Goal: Communication & Community: Ask a question

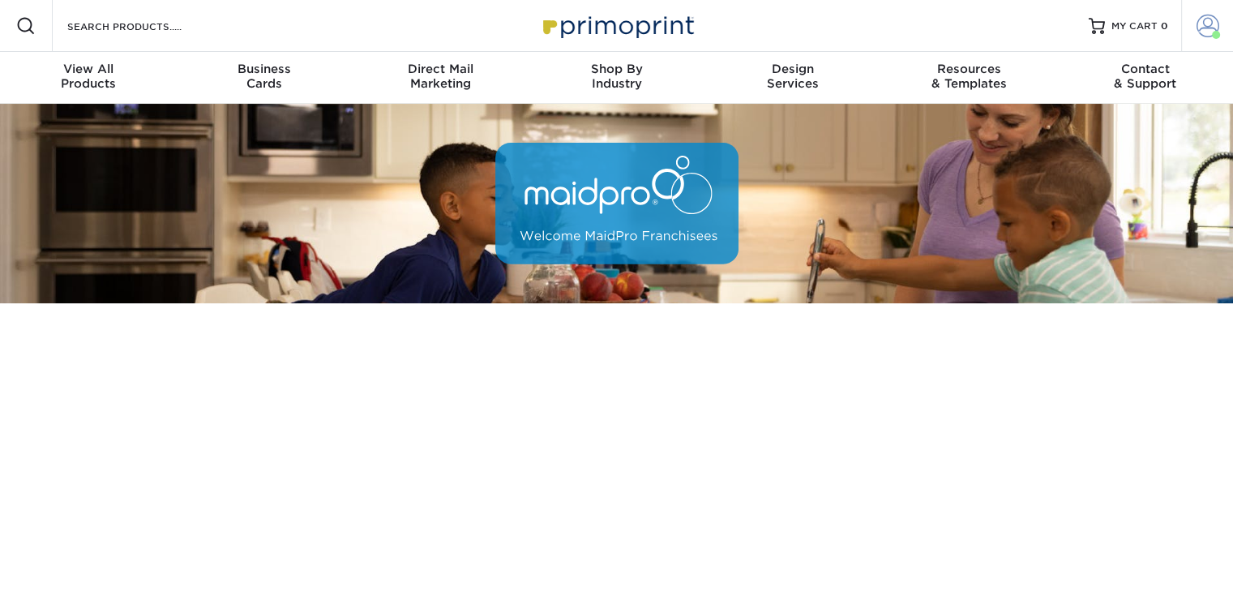
click at [1202, 23] on span at bounding box center [1208, 26] width 23 height 23
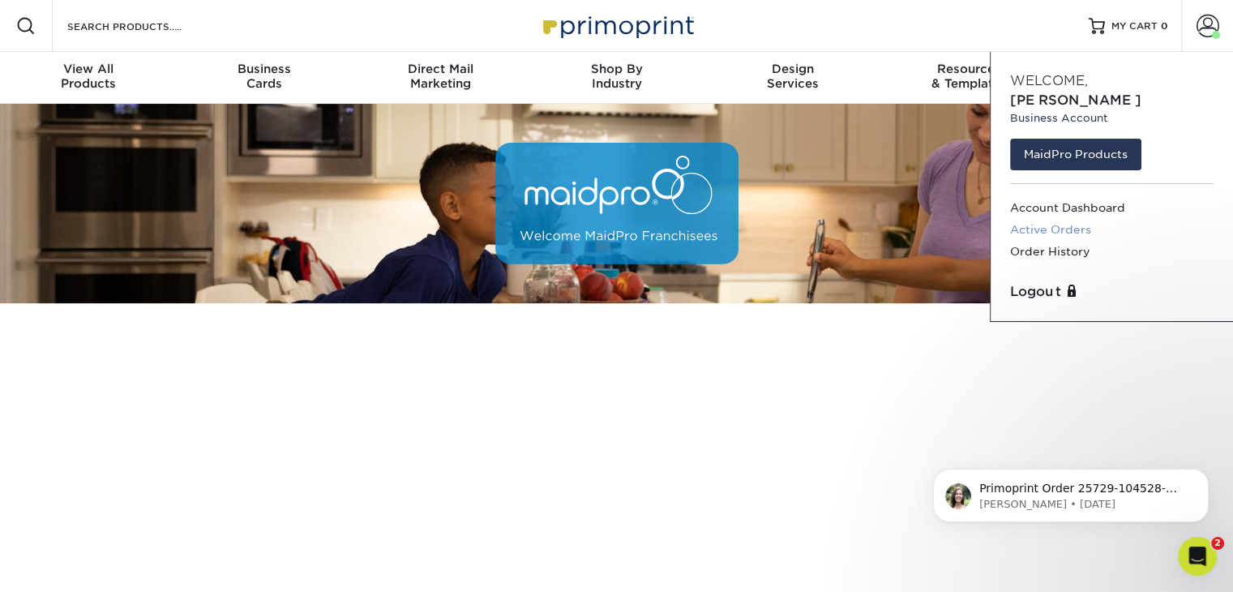
click at [1067, 219] on link "Active Orders" at bounding box center [1112, 230] width 204 height 22
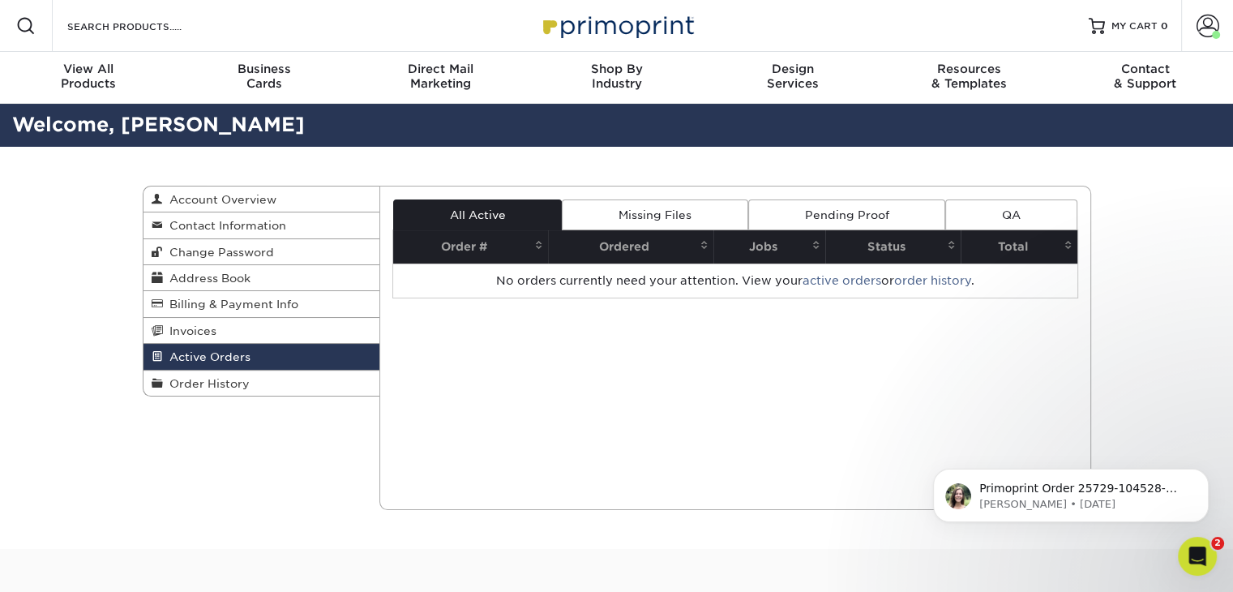
click at [789, 212] on link "Pending Proof" at bounding box center [846, 214] width 197 height 31
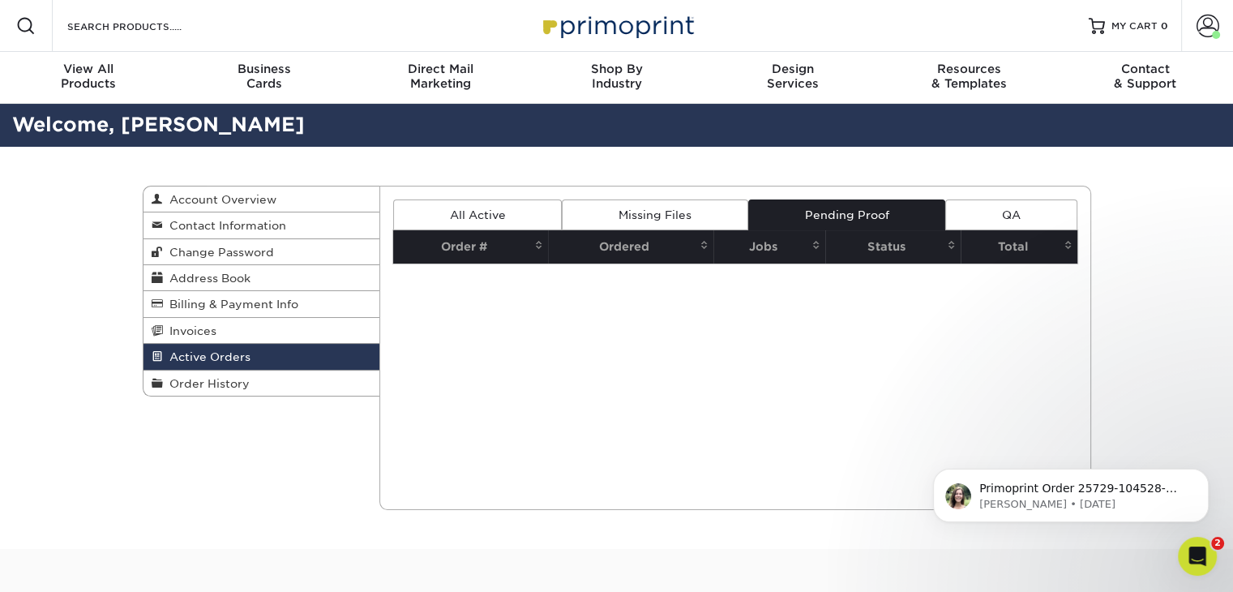
click at [711, 212] on link "Missing Files" at bounding box center [655, 214] width 186 height 31
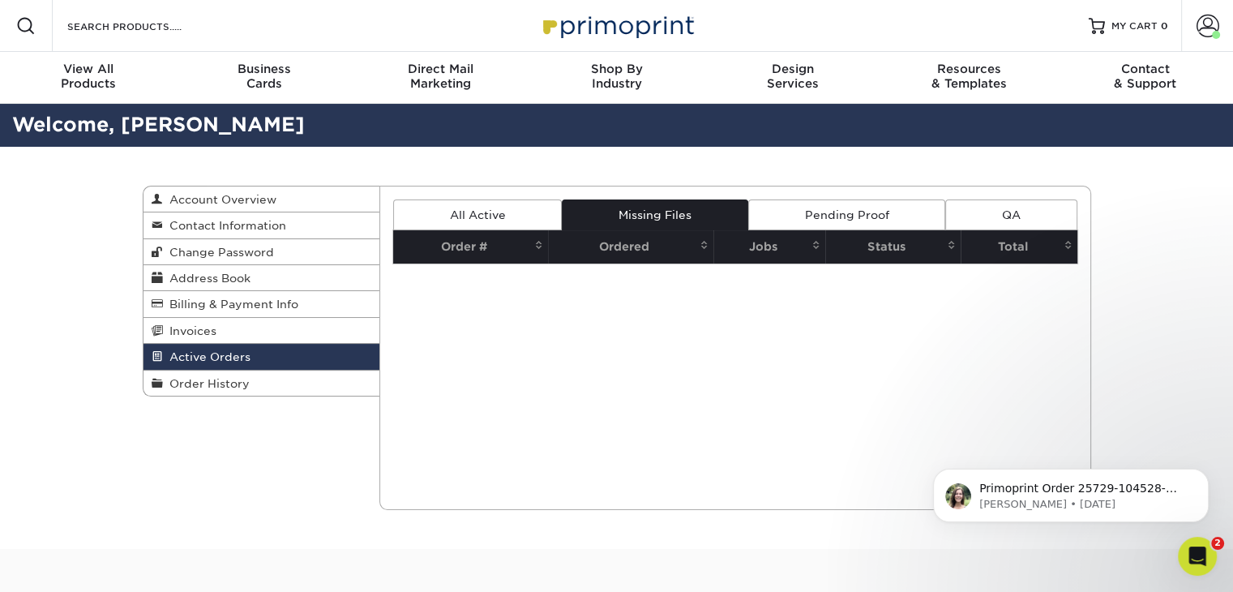
click at [1031, 204] on link "QA" at bounding box center [1010, 214] width 131 height 31
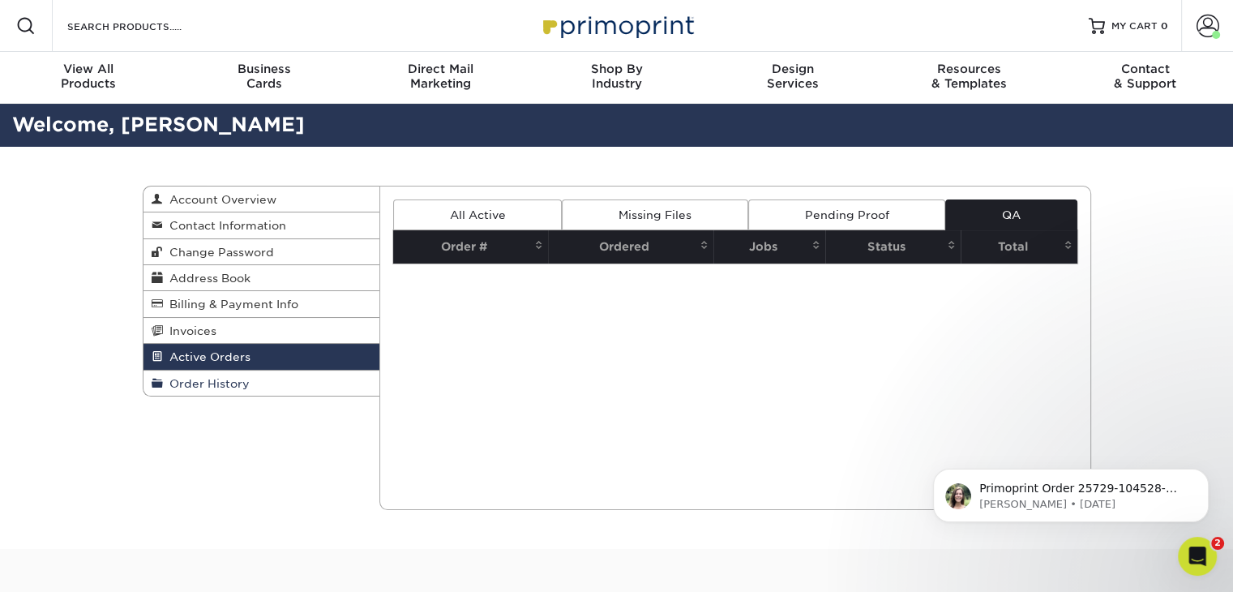
click at [255, 384] on link "Order History" at bounding box center [262, 383] width 237 height 25
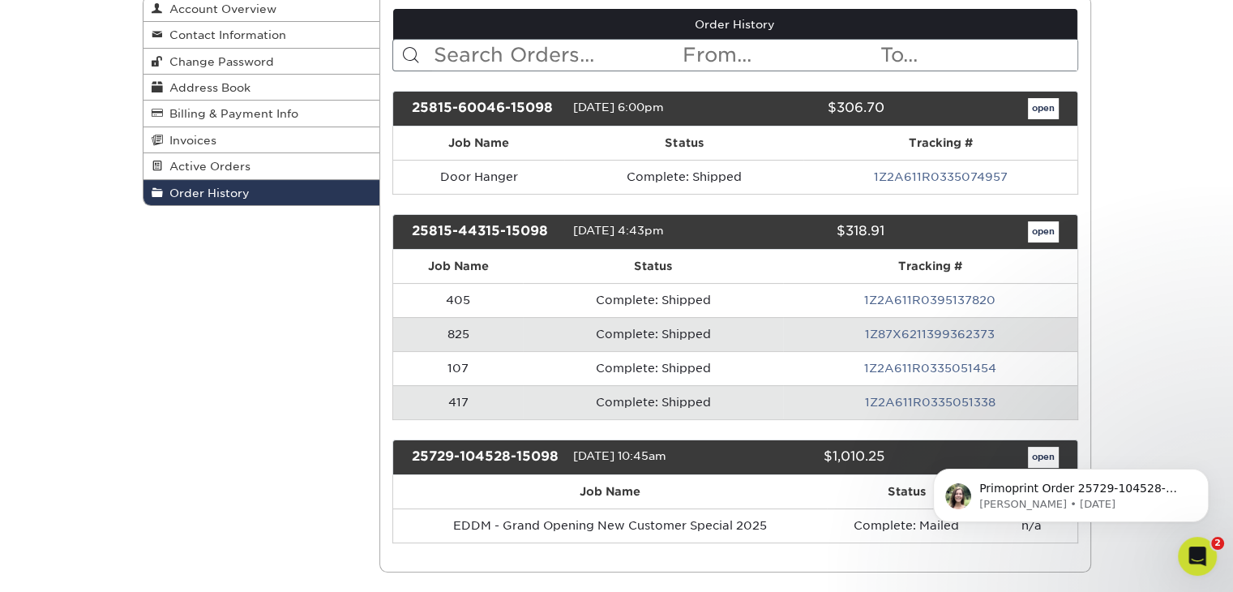
scroll to position [162, 0]
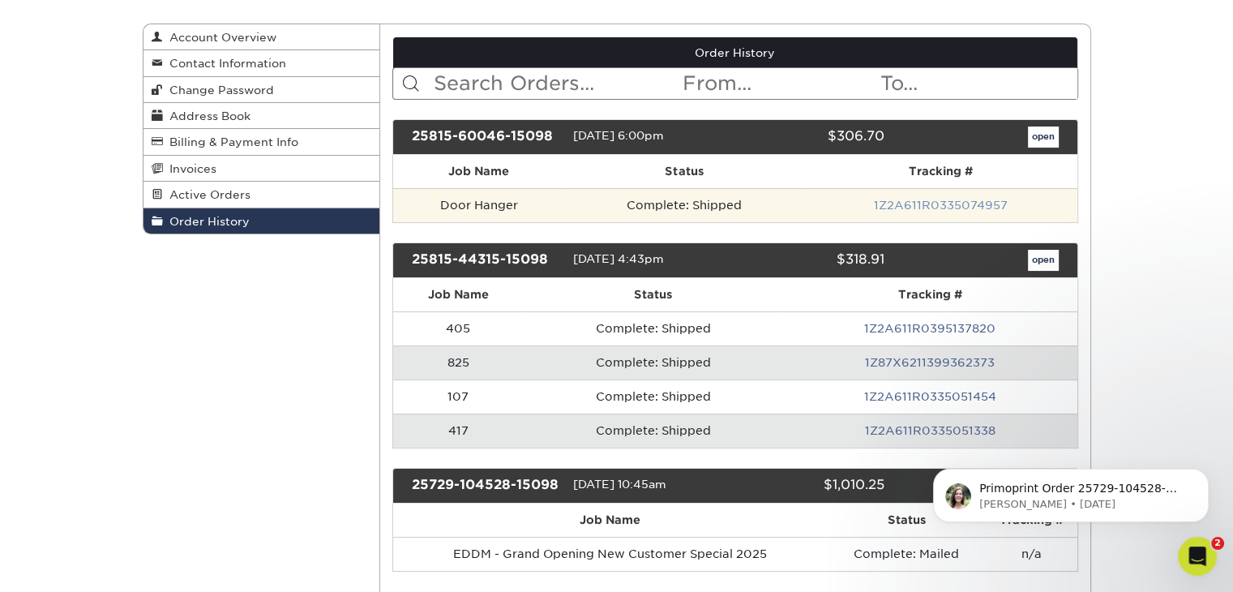
click at [892, 205] on link "1Z2A611R0335074957" at bounding box center [940, 205] width 134 height 13
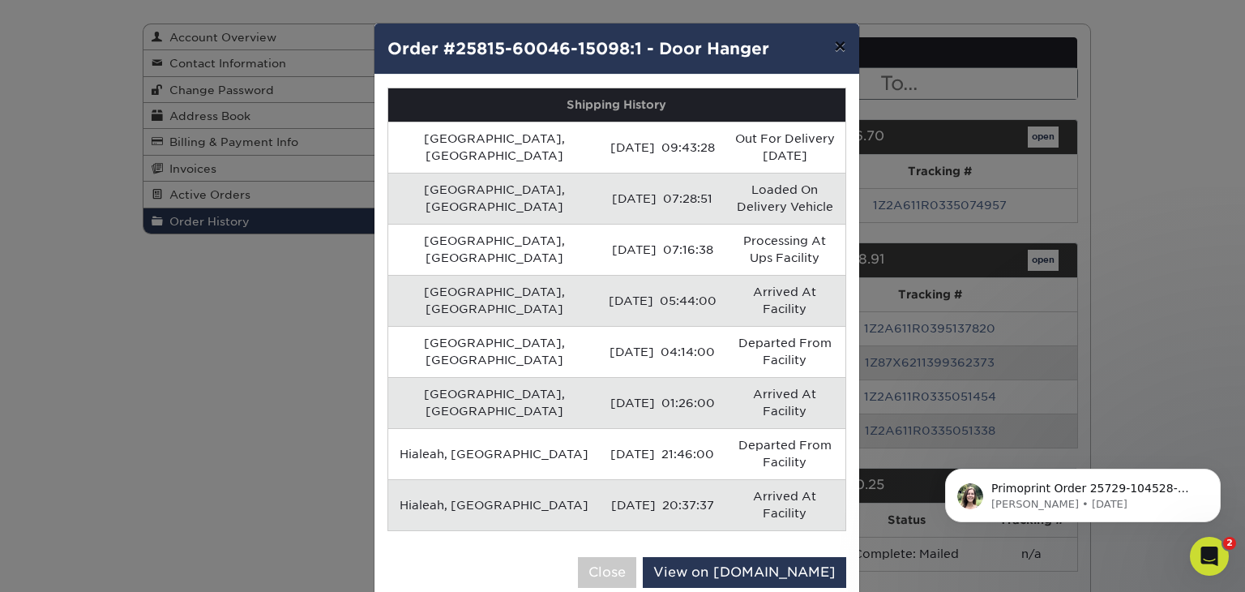
click at [839, 54] on button "×" at bounding box center [839, 46] width 37 height 45
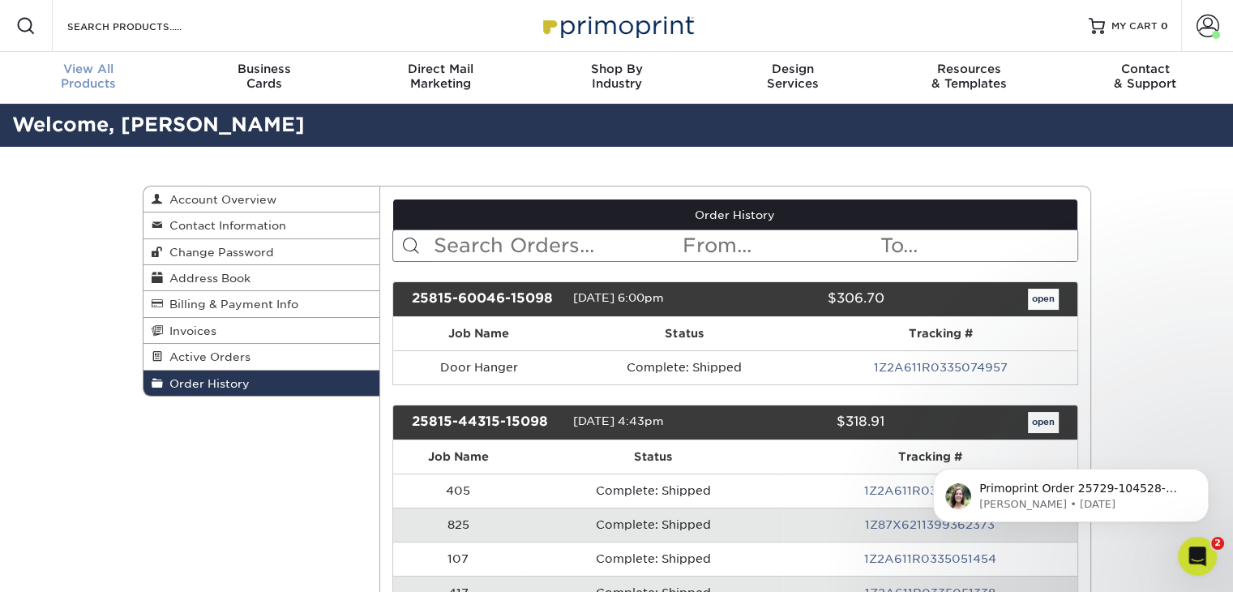
scroll to position [0, 0]
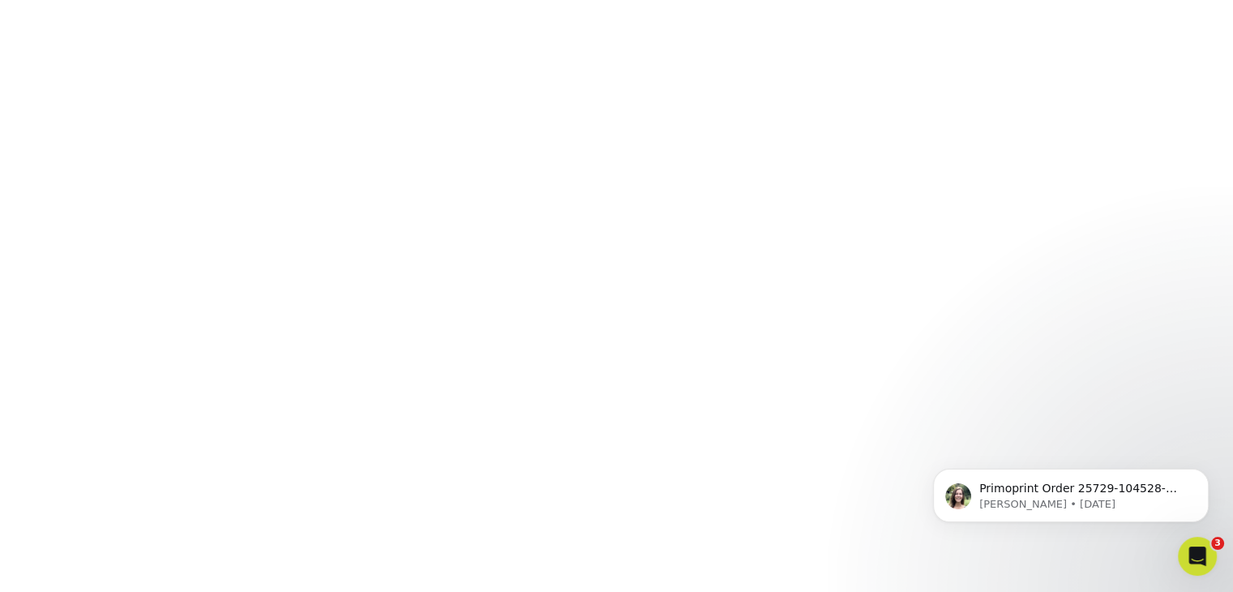
scroll to position [302, 0]
click at [1012, 451] on div "Primoprint Order 25729-104528-15098 Hello! Thank you for placing your print ord…" at bounding box center [1071, 420] width 298 height 203
click at [963, 462] on div "Primoprint Order 25729-104528-15098 Hello! Thank you for placing your print ord…" at bounding box center [1071, 420] width 298 height 203
click at [1021, 453] on body "Primoprint Order 25729-104528-15098 Hello! Thank you for placing your print ord…" at bounding box center [1070, 491] width 311 height 101
click at [1025, 493] on p "Primoprint Order 25729-104528-15098 Hello! Thank you for placing your print ord…" at bounding box center [1083, 489] width 209 height 16
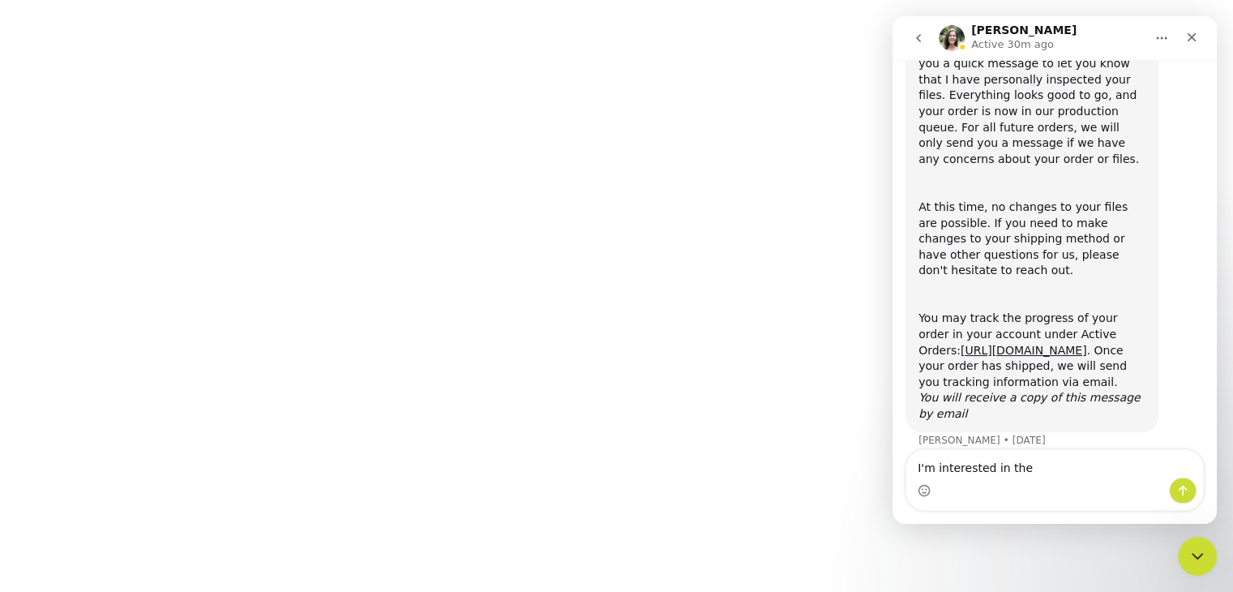
scroll to position [384, 0]
type textarea "I'm interested in the"
click at [1194, 40] on icon "Close" at bounding box center [1192, 37] width 9 height 9
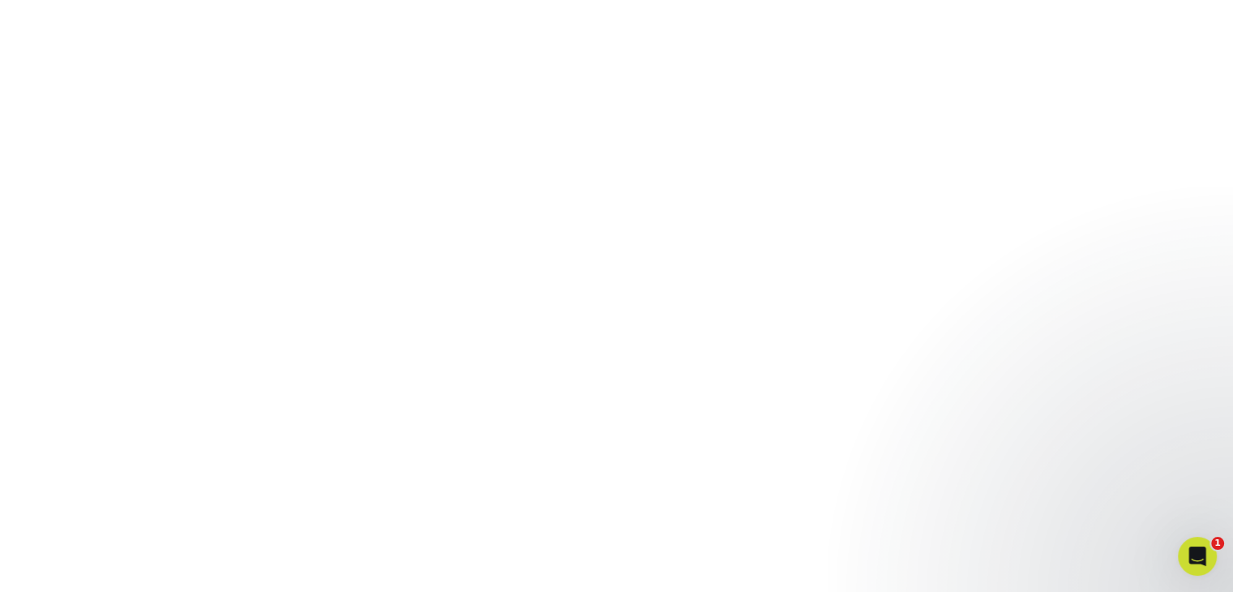
scroll to position [708, 0]
click at [1201, 551] on icon "Open Intercom Messenger" at bounding box center [1195, 554] width 27 height 27
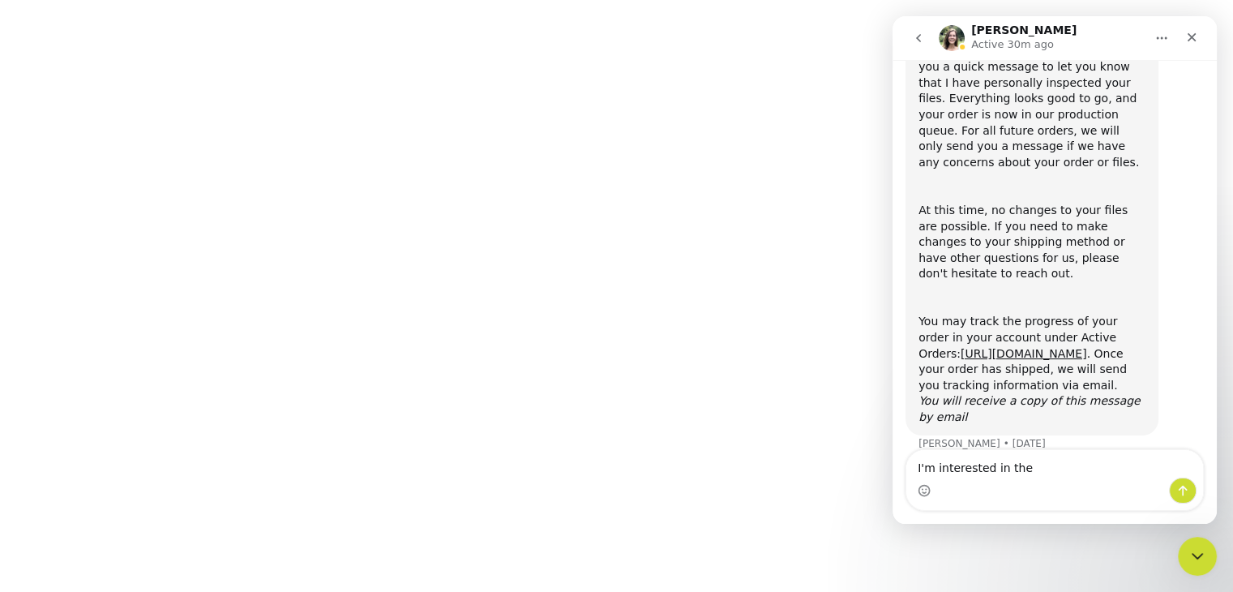
scroll to position [215, 0]
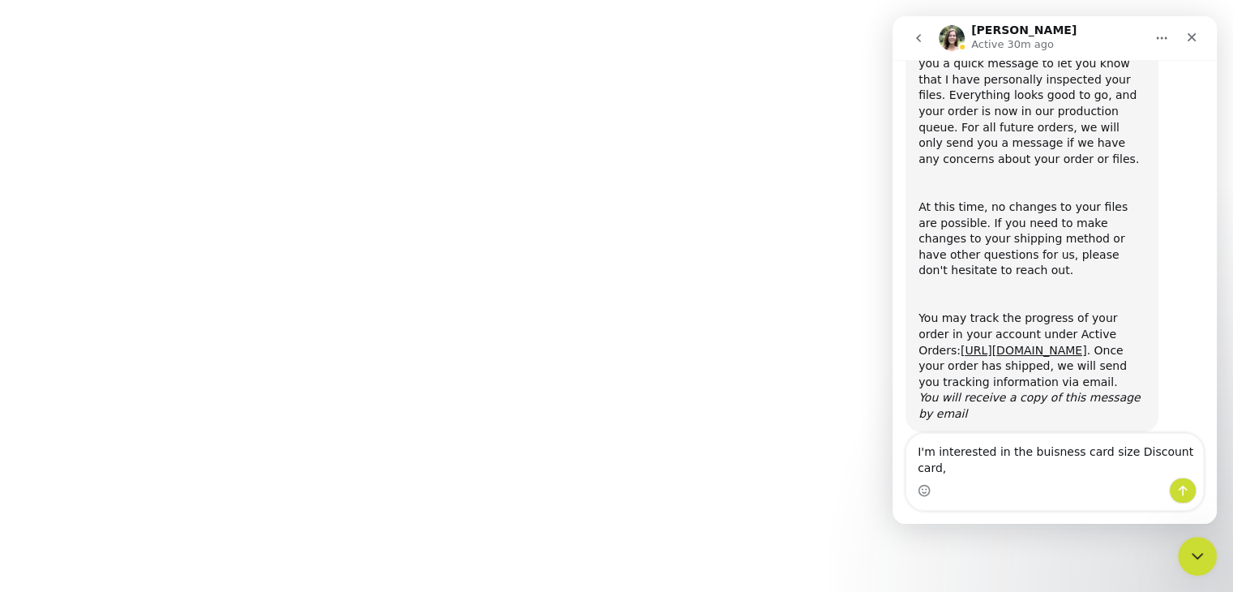
click at [1026, 477] on textarea "I'm interested in the buisness card size Discount card," at bounding box center [1055, 456] width 297 height 44
click at [1185, 467] on textarea "I'm interested in the business card size Discount card," at bounding box center [1055, 456] width 297 height 44
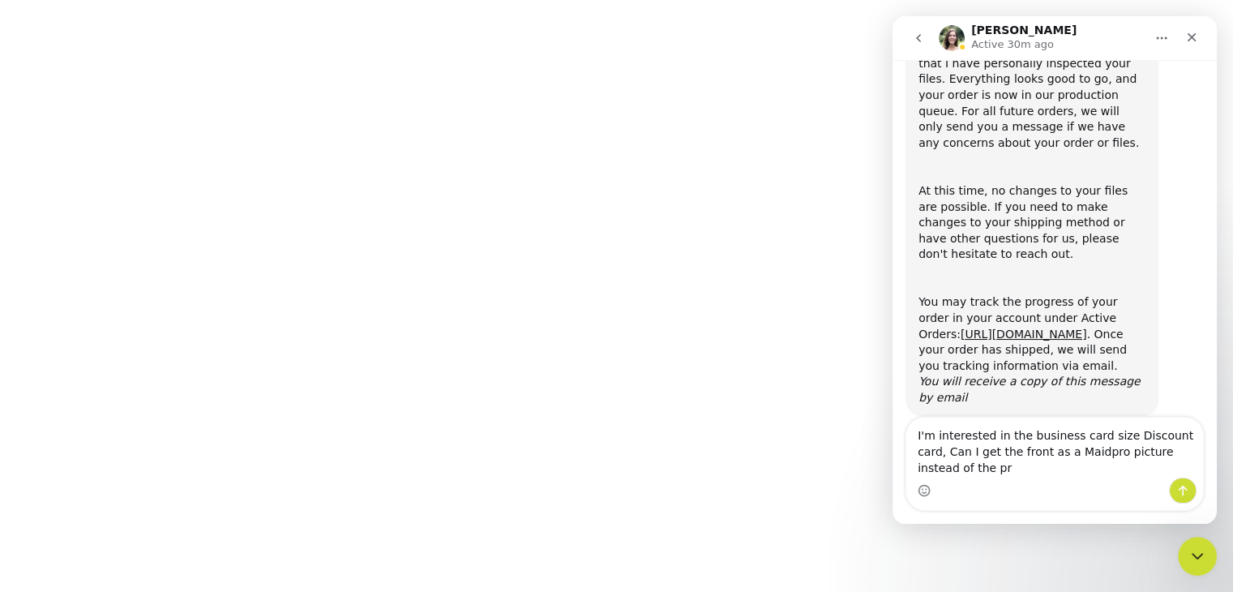
scroll to position [247, 0]
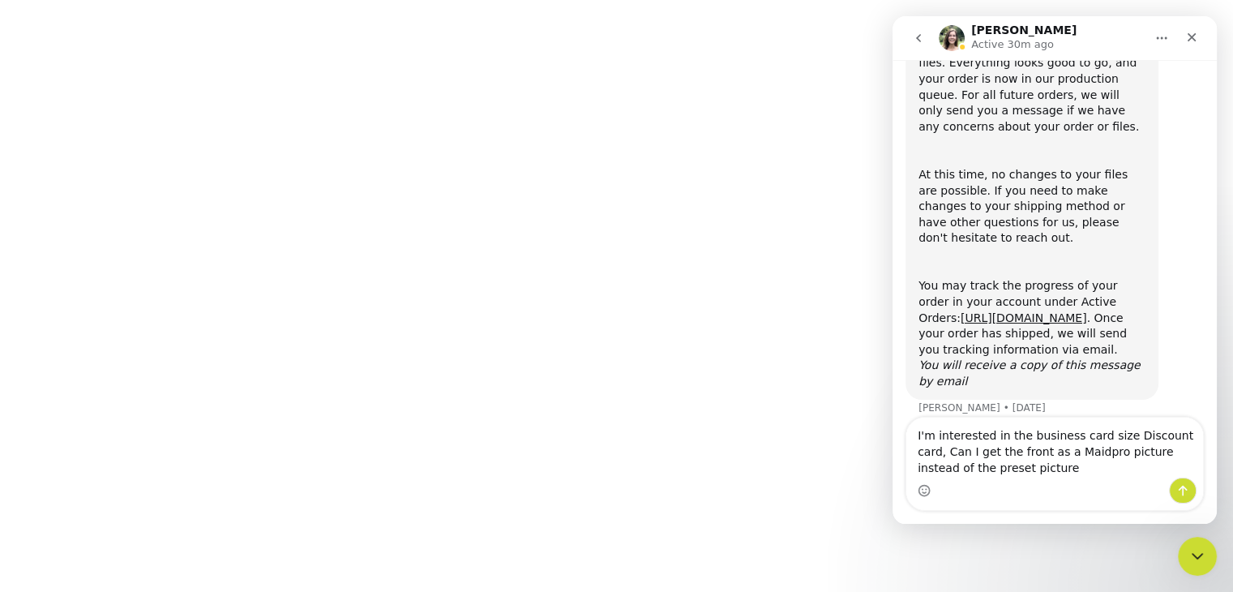
type textarea "I'm interested in the business card size Discount card, Can I get the front as …"
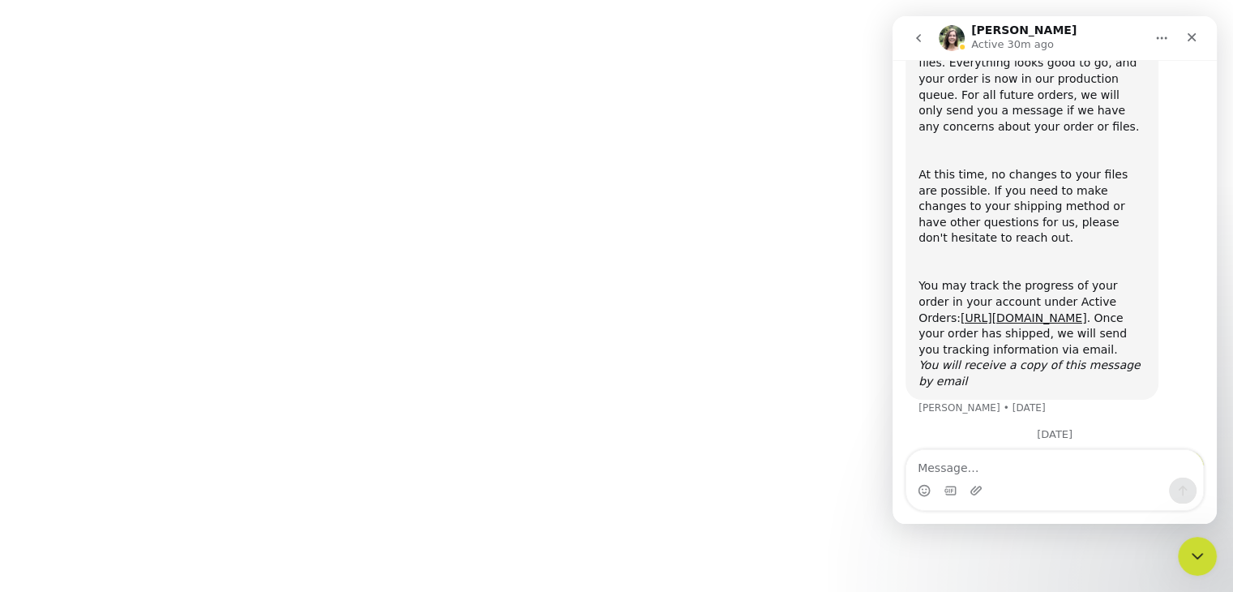
scroll to position [332, 0]
